Goal: Information Seeking & Learning: Learn about a topic

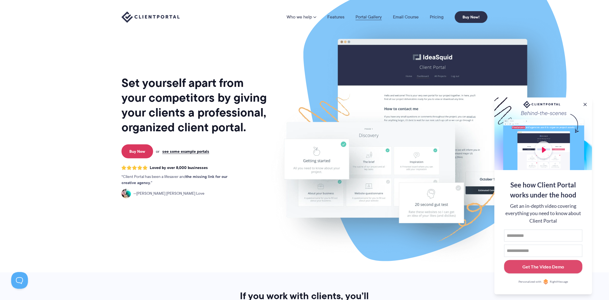
click at [376, 16] on link "Portal Gallery" at bounding box center [369, 17] width 26 height 4
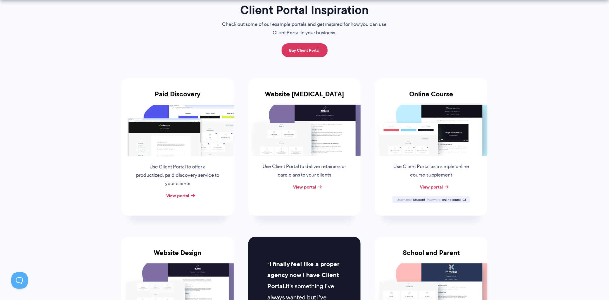
scroll to position [56, 0]
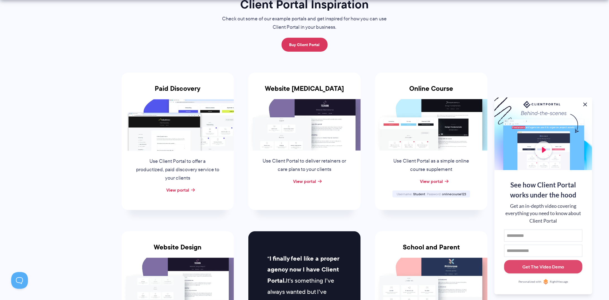
click at [586, 103] on button at bounding box center [585, 104] width 7 height 7
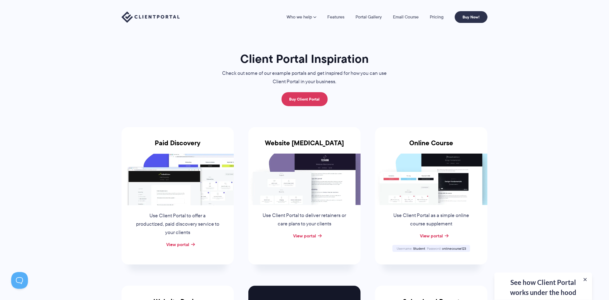
scroll to position [0, 0]
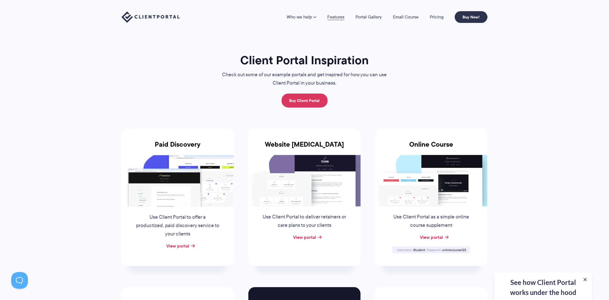
click at [343, 16] on link "Features" at bounding box center [335, 17] width 17 height 4
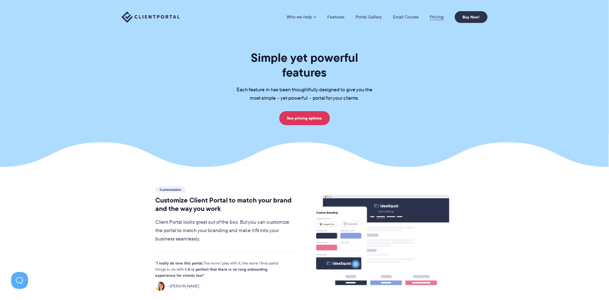
click at [434, 15] on link "Pricing" at bounding box center [437, 17] width 14 height 4
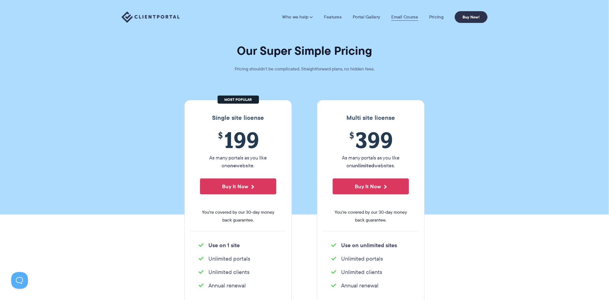
click at [396, 17] on link "Email Course" at bounding box center [404, 17] width 27 height 6
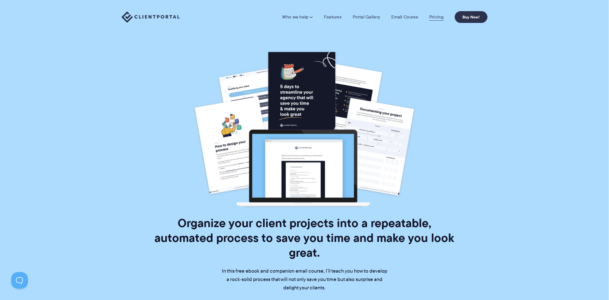
click at [439, 16] on link "Pricing" at bounding box center [436, 17] width 14 height 6
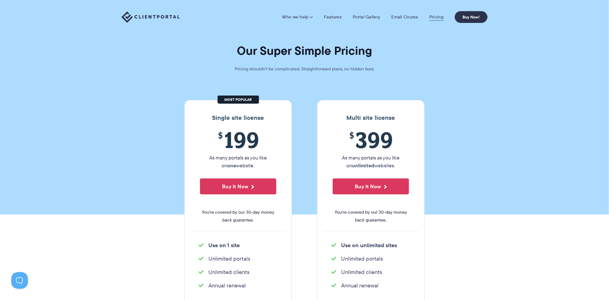
click at [434, 18] on link "Pricing" at bounding box center [436, 17] width 14 height 6
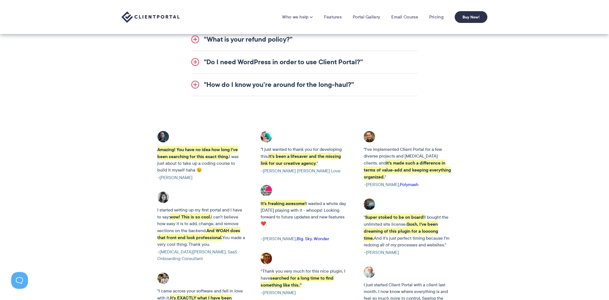
scroll to position [536, 0]
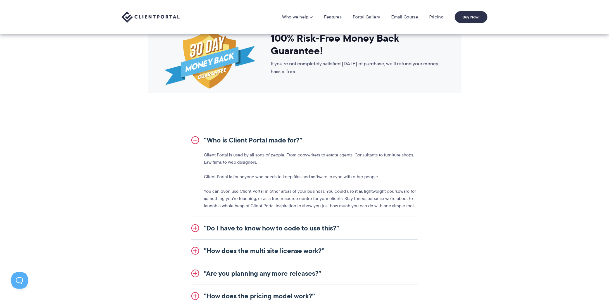
click at [141, 15] on img at bounding box center [151, 16] width 58 height 11
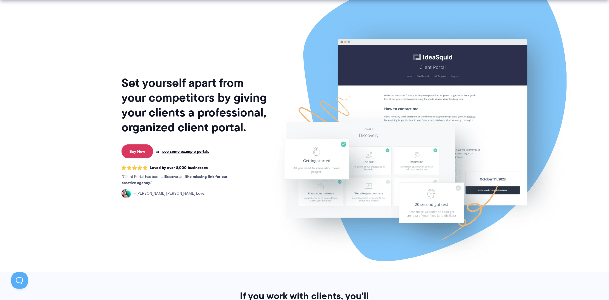
scroll to position [28, 0]
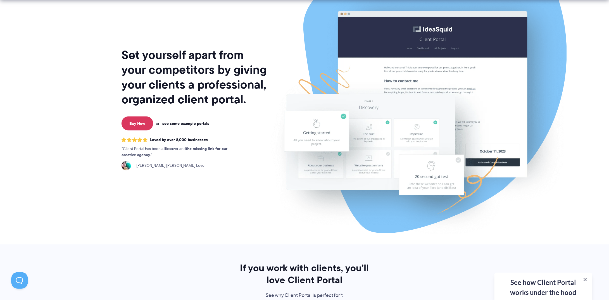
click at [201, 124] on link "see some example portals" at bounding box center [185, 123] width 47 height 5
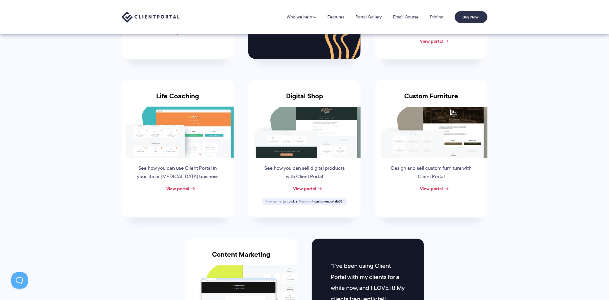
scroll to position [224, 0]
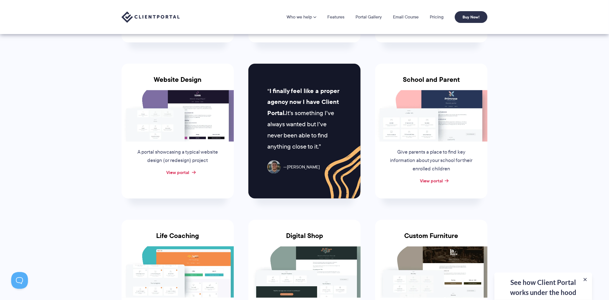
click at [183, 173] on link "View portal" at bounding box center [177, 172] width 23 height 7
click at [183, 172] on link "View portal" at bounding box center [177, 172] width 23 height 7
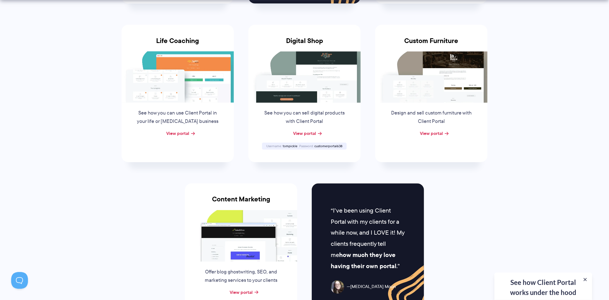
scroll to position [279, 0]
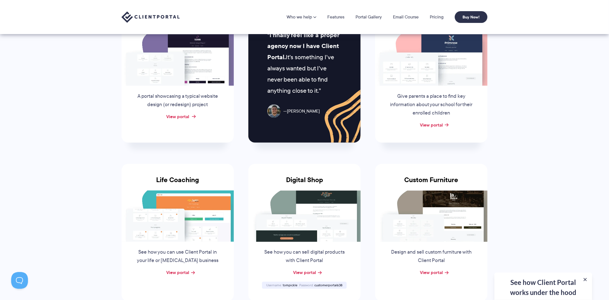
click at [187, 116] on link "View portal" at bounding box center [177, 116] width 23 height 7
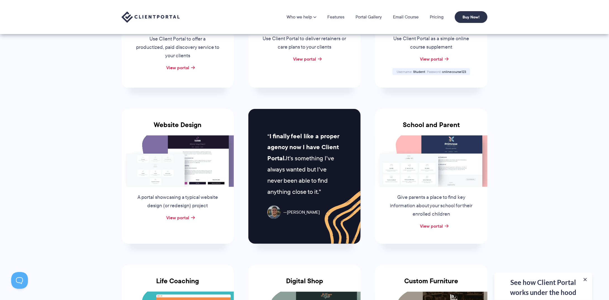
scroll to position [84, 0]
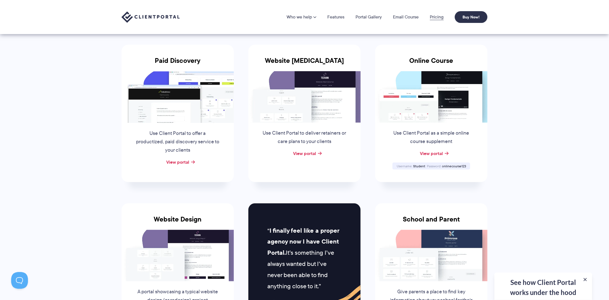
click at [437, 17] on link "Pricing" at bounding box center [437, 17] width 14 height 4
click at [437, 16] on link "Pricing" at bounding box center [437, 17] width 14 height 4
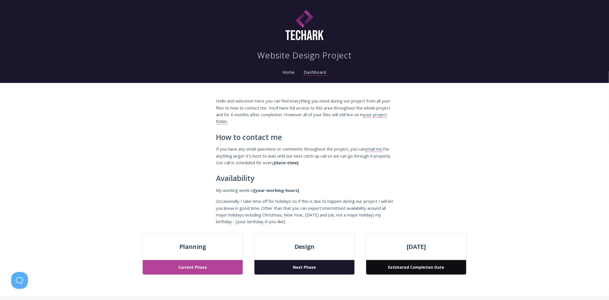
click at [289, 72] on link "Home" at bounding box center [289, 72] width 15 height 5
click at [385, 117] on link "your project folder." at bounding box center [301, 118] width 171 height 13
click at [386, 115] on link "your project folder." at bounding box center [301, 118] width 171 height 13
click at [379, 150] on link "email me." at bounding box center [374, 149] width 18 height 6
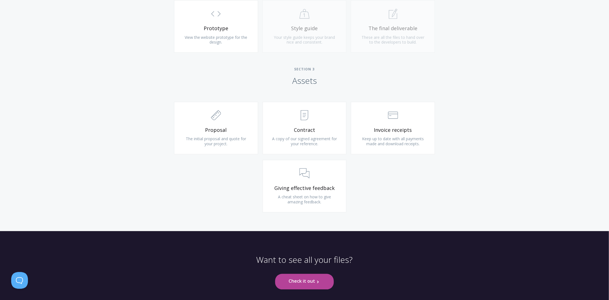
scroll to position [558, 0]
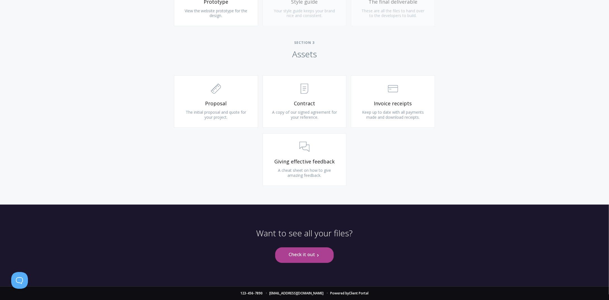
click at [311, 254] on link "Check it out .st0{fill:none;stroke:#000000;stroke-width:2;stroke-miterlimit:10;…" at bounding box center [304, 254] width 58 height 15
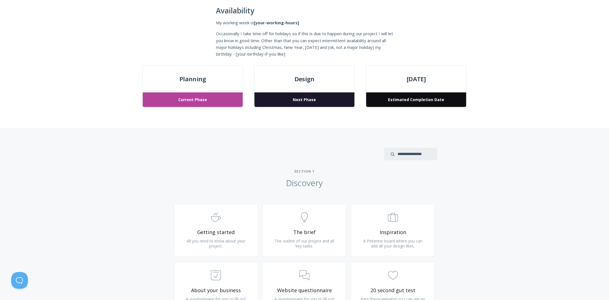
scroll to position [28, 0]
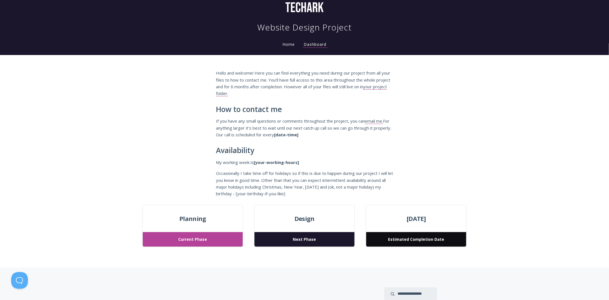
click at [206, 238] on span "Current Phase" at bounding box center [193, 239] width 100 height 15
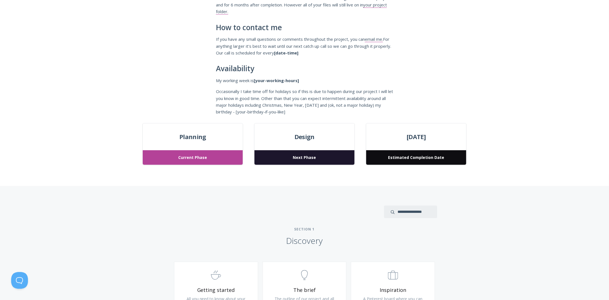
scroll to position [112, 0]
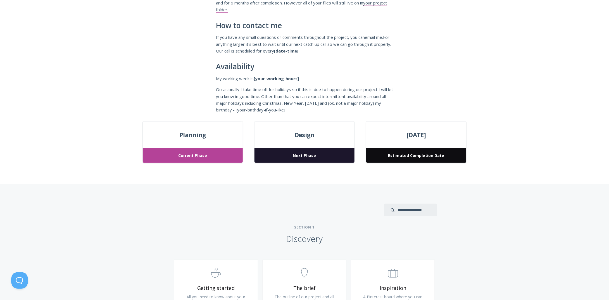
click at [296, 159] on span "Next Phase" at bounding box center [305, 155] width 100 height 15
click at [400, 155] on span "Estimated Completion Date" at bounding box center [416, 155] width 100 height 15
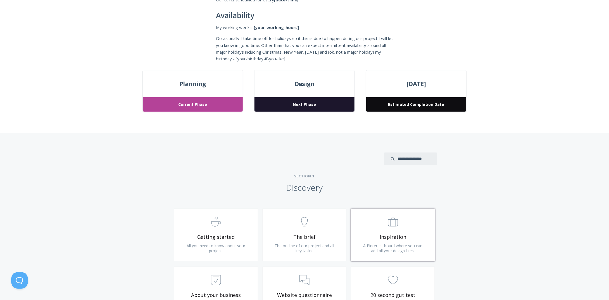
scroll to position [224, 0]
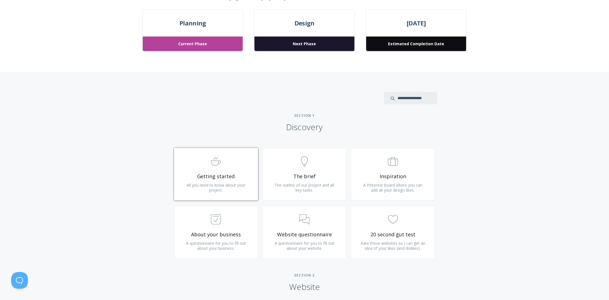
click at [225, 160] on span ".st0{fill:none;stroke:#000000;stroke-width:2;stroke-miterlimit:10;} Untitled-22" at bounding box center [216, 161] width 67 height 17
click at [309, 173] on span "The brief" at bounding box center [304, 176] width 67 height 6
click at [397, 170] on link ".st0{fill:none;stroke:#000000;stroke-width:2;stroke-miterlimit:10;} Untitled-20…" at bounding box center [393, 174] width 84 height 53
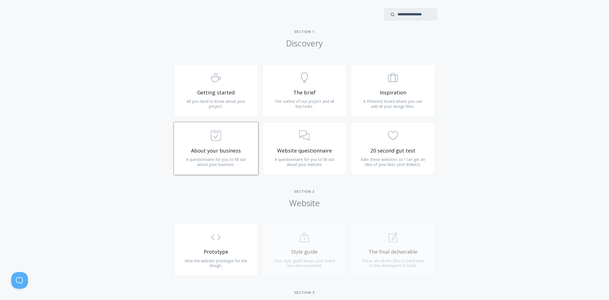
click at [223, 143] on span ".st0{fill:none;stroke:#000000;stroke-width:2;stroke-miterlimit:10;} Untitled-18" at bounding box center [216, 136] width 67 height 17
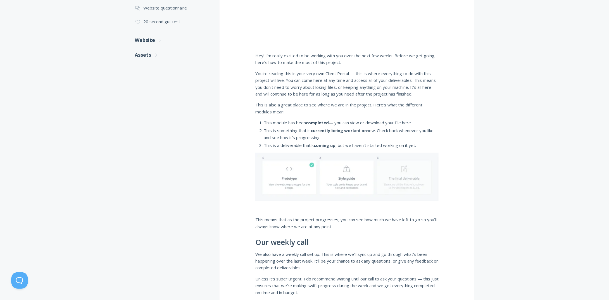
scroll to position [347, 0]
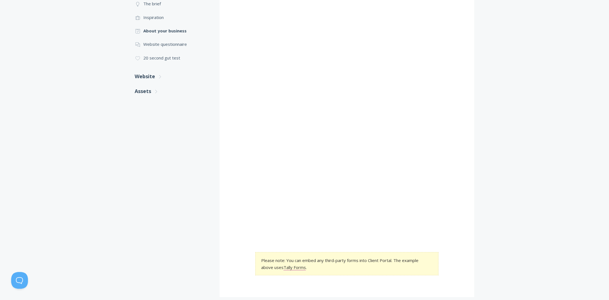
scroll to position [98, 0]
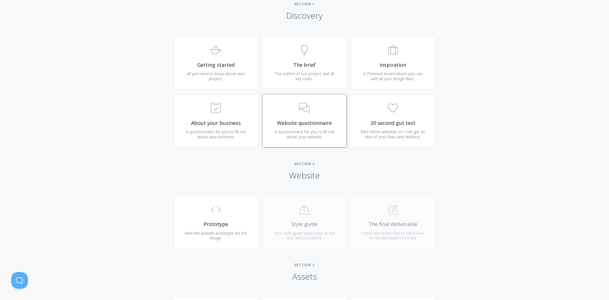
scroll to position [335, 0]
click at [325, 116] on link ".st0{fill:none;stroke:#000000;stroke-width:2;stroke-miterlimit:10;} 3. Communic…" at bounding box center [305, 120] width 84 height 53
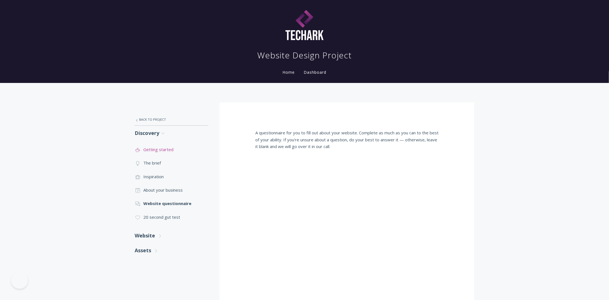
click at [155, 151] on link ".st0{fill:none;stroke:#000000;stroke-width:2;stroke-miterlimit:10;} Untitled-22…" at bounding box center [172, 149] width 74 height 13
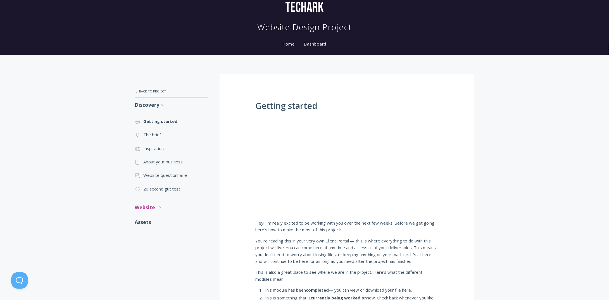
scroll to position [84, 0]
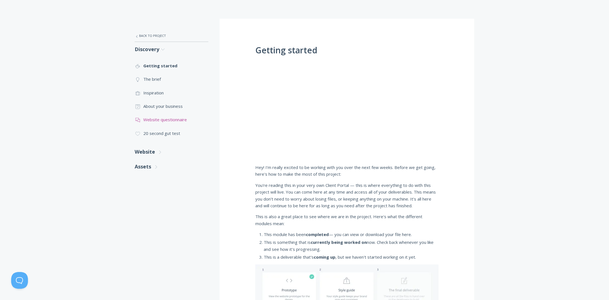
click at [165, 122] on link ".st0{fill:none;stroke:#000000;stroke-width:2;stroke-miterlimit:10;} 3. Communic…" at bounding box center [172, 119] width 74 height 13
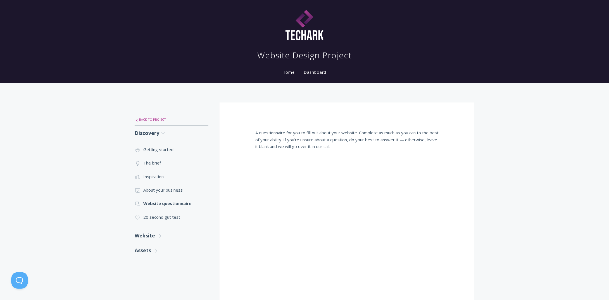
click at [157, 121] on link ".st0{fill:none;stroke:#000000;stroke-width:2;stroke-miterlimit:10;} Untitled-27…" at bounding box center [172, 120] width 74 height 12
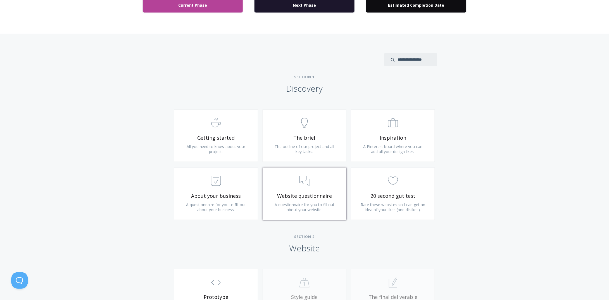
scroll to position [307, 0]
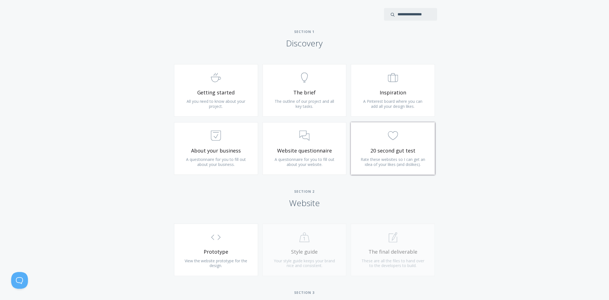
click at [386, 150] on span "20 second gut test" at bounding box center [393, 151] width 67 height 6
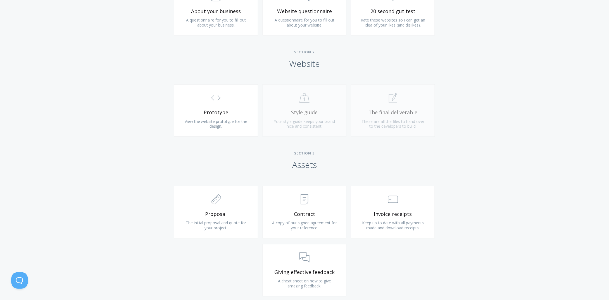
scroll to position [447, 0]
click at [231, 113] on span "Prototype" at bounding box center [216, 112] width 67 height 6
click at [219, 100] on icon ".st0{fill:none;stroke:#000000;stroke-width:2;stroke-miterlimit:10;} Untitled-16" at bounding box center [216, 98] width 10 height 10
click at [308, 115] on div ".st0{fill:none;stroke:#000000;stroke-width:2;stroke-miterlimit:10;} Untitled-20…" at bounding box center [304, 113] width 89 height 58
click at [372, 118] on div ".st0{fill:none;stroke:#000000;stroke-width:2;stroke-miterlimit:10;} 1. General …" at bounding box center [393, 113] width 89 height 58
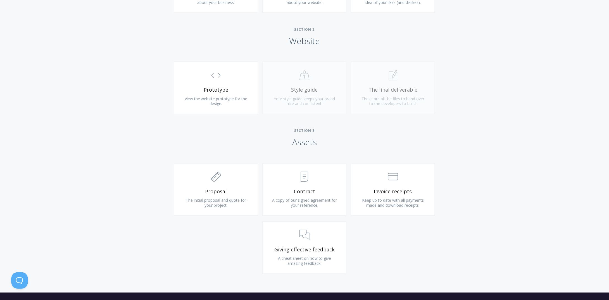
scroll to position [503, 0]
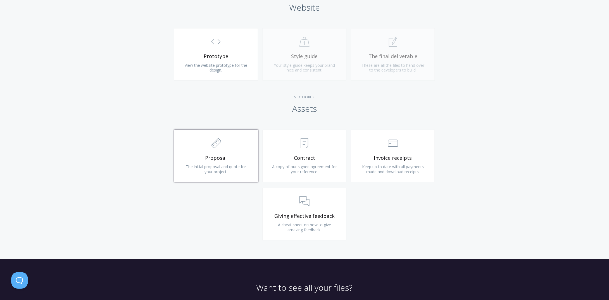
click at [239, 154] on link ".st0{fill:none;stroke:#000000;stroke-width:2;stroke-miterlimit:10;} 2. Design -…" at bounding box center [216, 156] width 84 height 53
click at [317, 203] on span ".st0{fill:none;stroke:#000000;stroke-width:2;stroke-miterlimit:10;} 3. Communic…" at bounding box center [304, 201] width 67 height 17
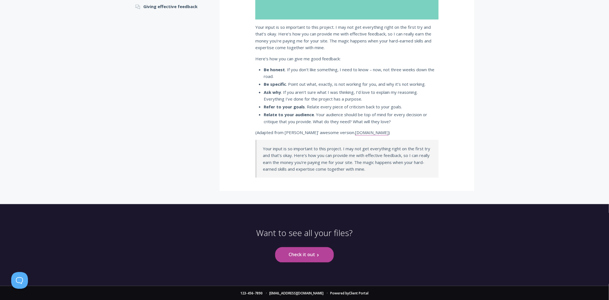
scroll to position [213, 0]
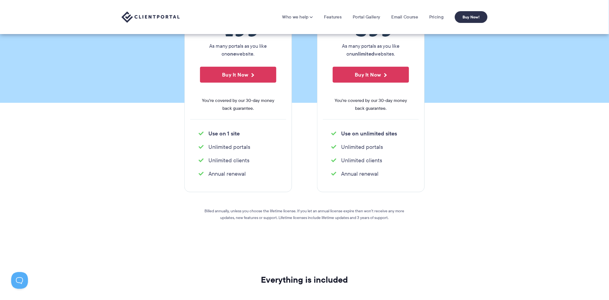
scroll to position [112, 0]
click at [148, 10] on div "Who we help Who we help View pricing Agencies See how Client Portal can help gi…" at bounding box center [304, 17] width 609 height 34
click at [152, 17] on img at bounding box center [151, 16] width 58 height 11
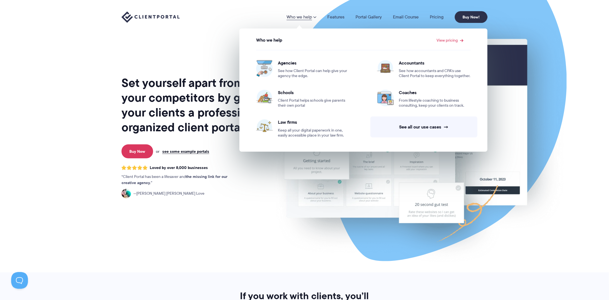
click at [296, 16] on link "Who we help" at bounding box center [302, 17] width 30 height 4
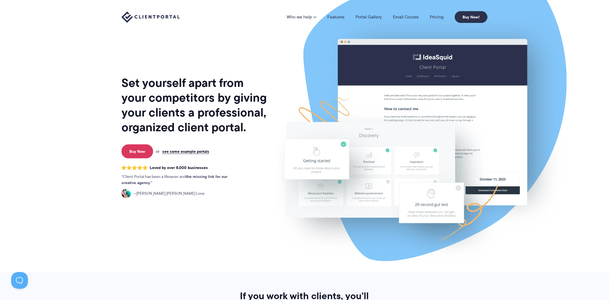
click at [296, 16] on link "Who we help" at bounding box center [302, 17] width 30 height 4
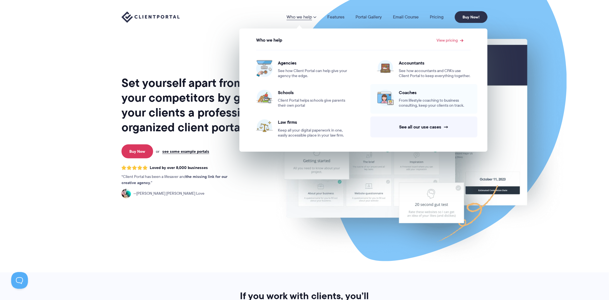
click at [412, 92] on span "Coaches" at bounding box center [435, 93] width 72 height 6
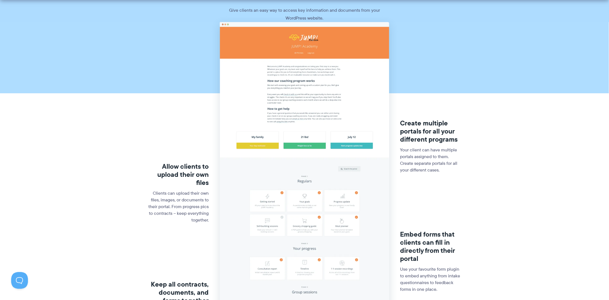
scroll to position [112, 0]
